Goal: Task Accomplishment & Management: Complete application form

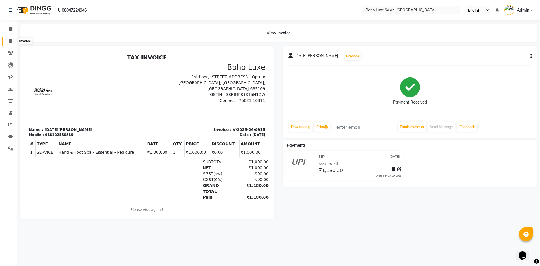
click at [9, 39] on icon at bounding box center [10, 41] width 3 height 4
select select "service"
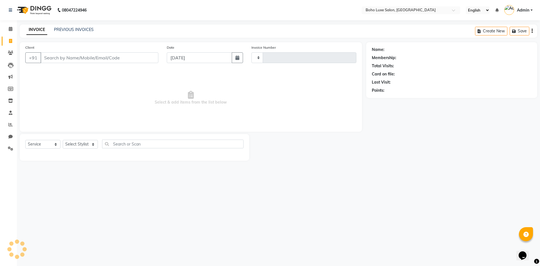
type input "0916"
select select "7694"
click at [12, 31] on icon at bounding box center [11, 29] width 4 height 4
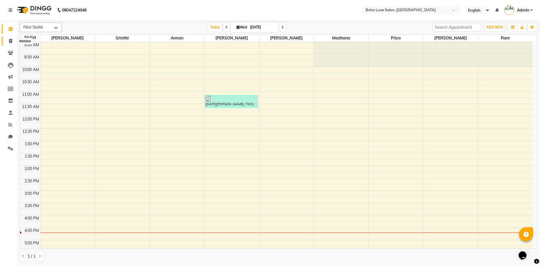
drag, startPoint x: 11, startPoint y: 39, endPoint x: 11, endPoint y: 34, distance: 5.6
click at [11, 39] on icon at bounding box center [10, 41] width 3 height 4
select select "service"
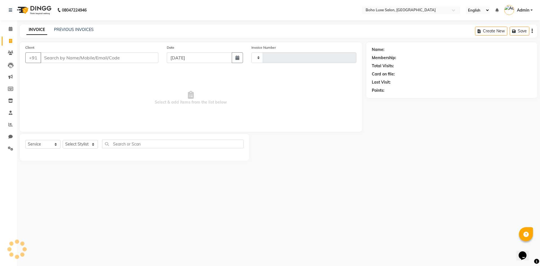
type input "0916"
select select "7694"
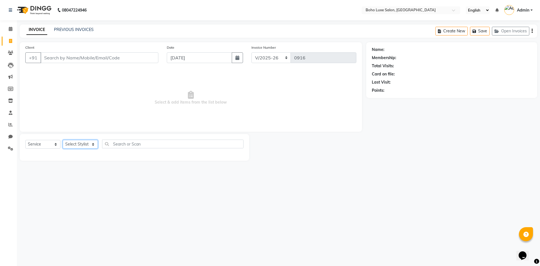
click at [93, 144] on select "Select Stylist [PERSON_NAME] [PERSON_NAME] [PERSON_NAME] [PERSON_NAME] [PERSON_…" at bounding box center [80, 144] width 35 height 9
click at [63, 140] on select "Select Stylist [PERSON_NAME] [PERSON_NAME] [PERSON_NAME] [PERSON_NAME] [PERSON_…" at bounding box center [80, 144] width 35 height 9
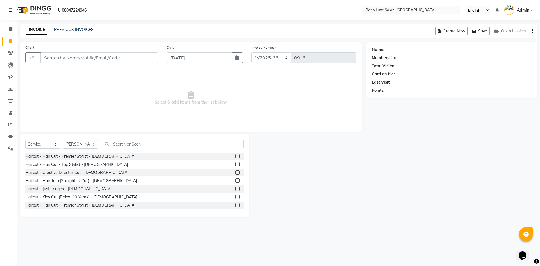
click at [302, 178] on div at bounding box center [307, 175] width 117 height 83
click at [295, 179] on div at bounding box center [307, 175] width 117 height 83
click at [73, 141] on select "Select Stylist [PERSON_NAME] [PERSON_NAME] [PERSON_NAME] [PERSON_NAME] [PERSON_…" at bounding box center [80, 144] width 35 height 9
select select "68509"
click at [63, 140] on select "Select Stylist [PERSON_NAME] [PERSON_NAME] [PERSON_NAME] [PERSON_NAME] [PERSON_…" at bounding box center [80, 144] width 35 height 9
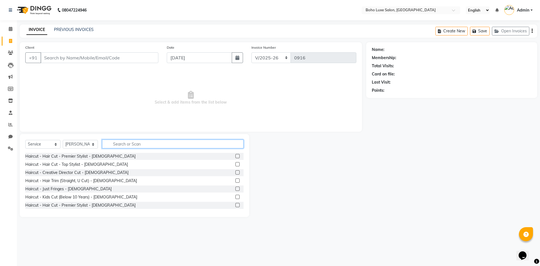
click at [133, 145] on input "text" at bounding box center [172, 143] width 141 height 9
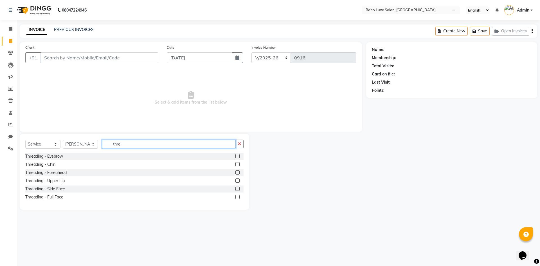
type input "thre"
click at [236, 156] on label at bounding box center [237, 156] width 4 height 4
click at [236, 156] on input "checkbox" at bounding box center [237, 156] width 4 height 4
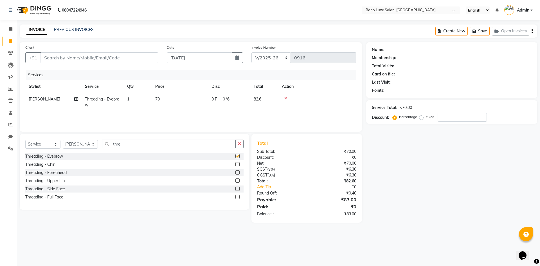
checkbox input "false"
click at [140, 57] on input "Client" at bounding box center [99, 57] width 118 height 11
type input "8"
type input "0"
type input "8220173223"
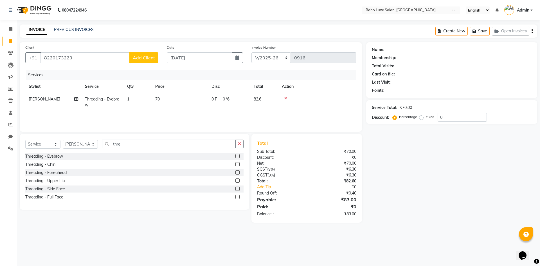
click at [138, 58] on span "Add Client" at bounding box center [144, 58] width 22 height 6
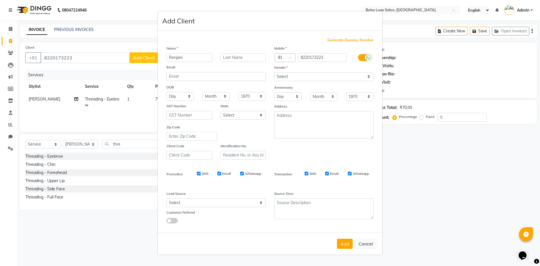
type input "Renjani"
click at [318, 78] on select "Select [DEMOGRAPHIC_DATA] [DEMOGRAPHIC_DATA] Other Prefer Not To Say" at bounding box center [323, 76] width 99 height 9
select select "[DEMOGRAPHIC_DATA]"
click at [274, 72] on select "Select [DEMOGRAPHIC_DATA] [DEMOGRAPHIC_DATA] Other Prefer Not To Say" at bounding box center [323, 76] width 99 height 9
click at [219, 172] on input "Email" at bounding box center [219, 173] width 4 height 4
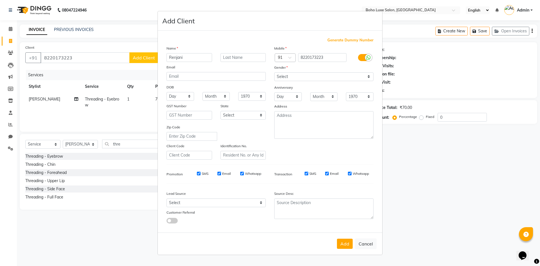
checkbox input "false"
click at [241, 172] on input "Whatsapp" at bounding box center [242, 173] width 4 height 4
checkbox input "false"
drag, startPoint x: 325, startPoint y: 173, endPoint x: 329, endPoint y: 172, distance: 4.0
click at [325, 173] on input "Email" at bounding box center [327, 173] width 4 height 4
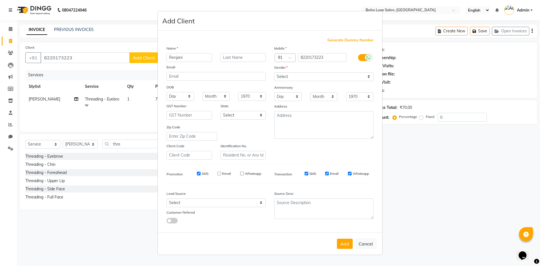
checkbox input "false"
click at [348, 172] on input "Whatsapp" at bounding box center [350, 173] width 4 height 4
checkbox input "false"
click at [349, 248] on button "Add" at bounding box center [345, 243] width 16 height 10
select select
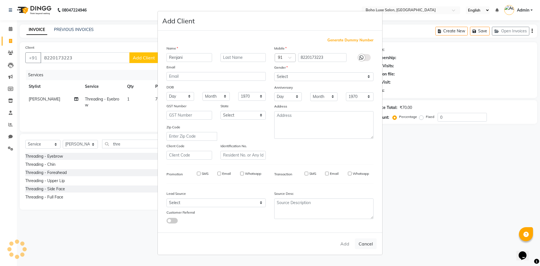
select select
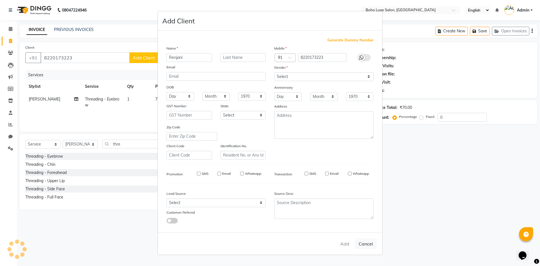
select select
checkbox input "false"
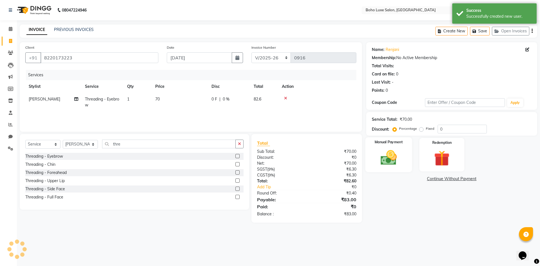
click at [398, 160] on img at bounding box center [388, 157] width 26 height 19
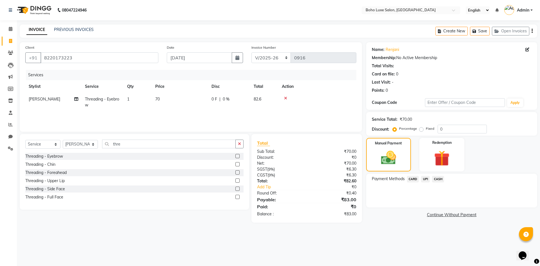
click at [425, 178] on span "UPI" at bounding box center [425, 179] width 9 height 6
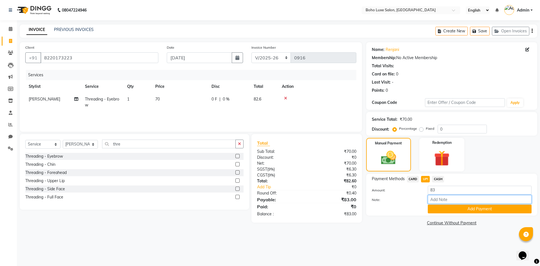
click at [443, 200] on input "Note:" at bounding box center [479, 199] width 104 height 9
type input "boho luxe bill"
click at [463, 210] on button "Add Payment" at bounding box center [479, 208] width 104 height 9
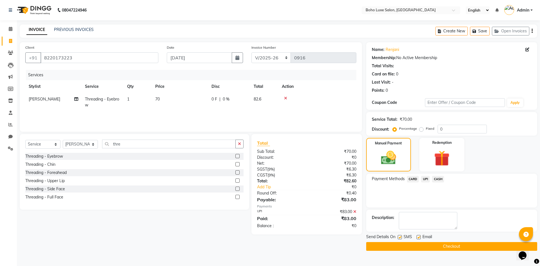
click at [417, 238] on label at bounding box center [418, 237] width 4 height 4
click at [417, 238] on input "checkbox" at bounding box center [418, 237] width 4 height 4
checkbox input "false"
click at [416, 247] on button "Checkout" at bounding box center [451, 246] width 171 height 9
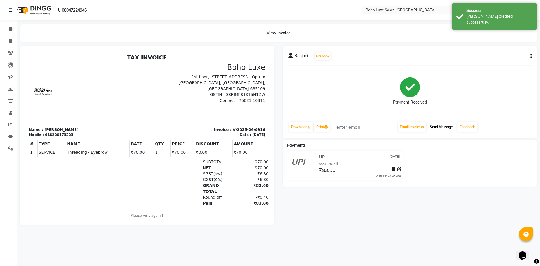
click at [436, 127] on button "Send Message" at bounding box center [441, 127] width 28 height 10
